Goal: Information Seeking & Learning: Learn about a topic

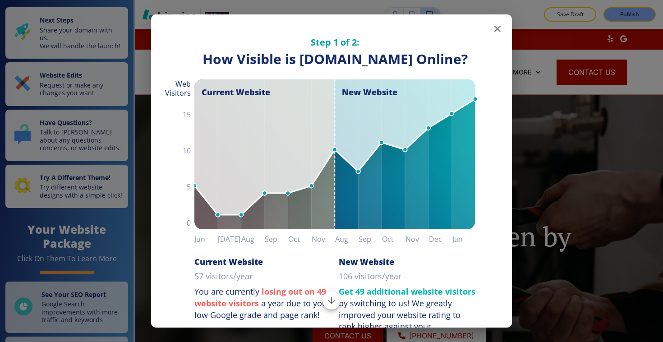
click at [496, 32] on icon "button" at bounding box center [497, 28] width 11 height 11
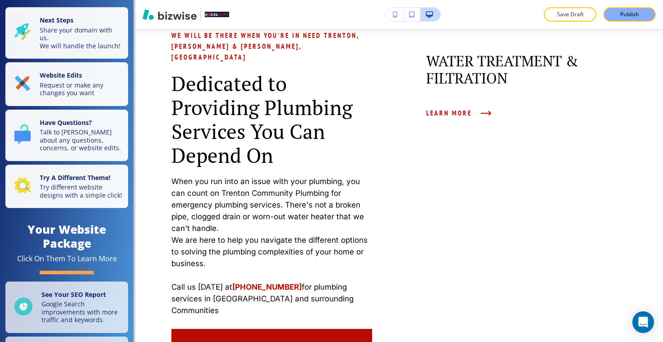
scroll to position [481, 0]
